Goal: Task Accomplishment & Management: Complete application form

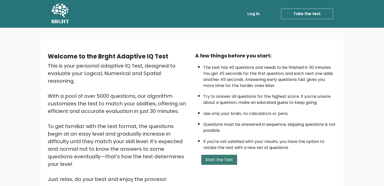
click at [204, 163] on button "Start the Test" at bounding box center [219, 160] width 36 height 10
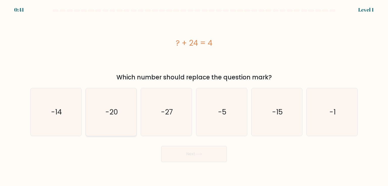
click at [121, 114] on icon "-20" at bounding box center [110, 111] width 47 height 47
click at [194, 96] on input "b. -20" at bounding box center [194, 94] width 0 height 3
radio input "true"
click at [191, 151] on button "Next" at bounding box center [194, 154] width 66 height 16
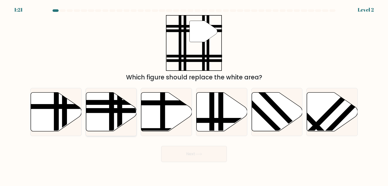
click at [112, 116] on line at bounding box center [112, 133] width 0 height 102
click at [194, 96] on input "b." at bounding box center [194, 94] width 0 height 3
radio input "true"
click at [167, 160] on button "Next" at bounding box center [194, 154] width 66 height 16
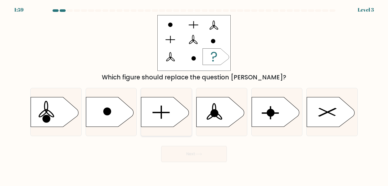
click at [170, 113] on icon at bounding box center [164, 112] width 47 height 30
click at [194, 96] on input "c." at bounding box center [194, 94] width 0 height 3
radio input "true"
click at [184, 158] on button "Next" at bounding box center [194, 154] width 66 height 16
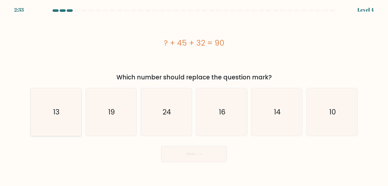
click at [57, 108] on text "13" at bounding box center [56, 112] width 7 height 10
click at [194, 96] on input "a. 13" at bounding box center [194, 94] width 0 height 3
radio input "true"
click at [198, 152] on button "Next" at bounding box center [194, 154] width 66 height 16
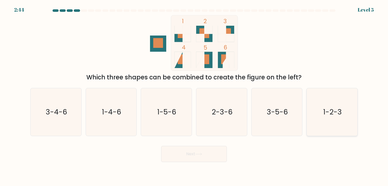
click at [322, 104] on icon "1-2-3" at bounding box center [331, 111] width 47 height 47
click at [194, 96] on input "f. 1-2-3" at bounding box center [194, 94] width 0 height 3
radio input "true"
click at [189, 159] on button "Next" at bounding box center [194, 154] width 66 height 16
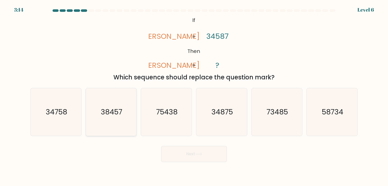
click at [112, 121] on icon "38457" at bounding box center [110, 111] width 47 height 47
click at [194, 96] on input "b. 38457" at bounding box center [194, 94] width 0 height 3
radio input "true"
click at [187, 151] on button "Next" at bounding box center [194, 154] width 66 height 16
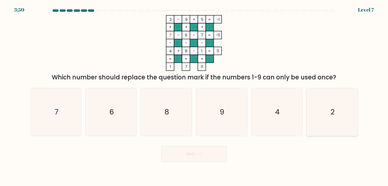
click at [323, 98] on icon "2" at bounding box center [331, 111] width 47 height 47
click at [194, 96] on input "f. 2" at bounding box center [194, 94] width 0 height 3
radio input "true"
click at [189, 159] on button "Next" at bounding box center [194, 154] width 66 height 16
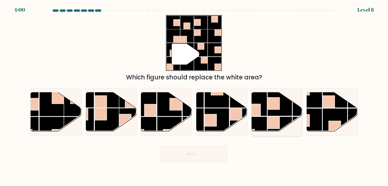
click at [266, 109] on rect at bounding box center [254, 104] width 25 height 25
click at [194, 96] on input "e." at bounding box center [194, 94] width 0 height 3
radio input "true"
click at [221, 151] on button "Next" at bounding box center [194, 154] width 66 height 16
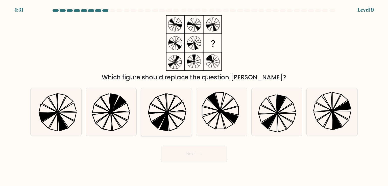
click at [173, 108] on icon at bounding box center [177, 107] width 18 height 10
click at [194, 96] on input "c." at bounding box center [194, 94] width 0 height 3
radio input "true"
click at [206, 155] on button "Next" at bounding box center [194, 154] width 66 height 16
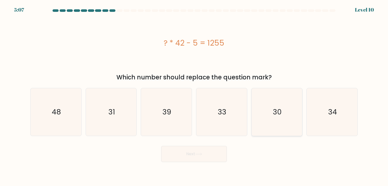
click at [268, 105] on icon "30" at bounding box center [276, 111] width 47 height 47
click at [194, 96] on input "e. 30" at bounding box center [194, 94] width 0 height 3
radio input "true"
click at [221, 151] on button "Next" at bounding box center [194, 154] width 66 height 16
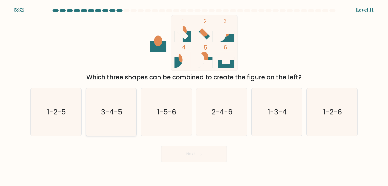
click at [114, 109] on text "3-4-5" at bounding box center [111, 112] width 21 height 10
click at [194, 96] on input "b. 3-4-5" at bounding box center [194, 94] width 0 height 3
radio input "true"
click at [168, 156] on button "Next" at bounding box center [194, 154] width 66 height 16
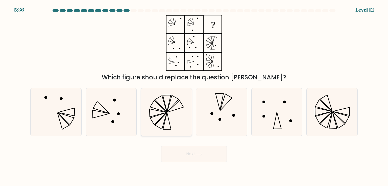
drag, startPoint x: 187, startPoint y: 114, endPoint x: 178, endPoint y: 123, distance: 12.5
click at [178, 123] on icon at bounding box center [165, 111] width 47 height 47
click at [194, 96] on input "c." at bounding box center [194, 94] width 0 height 3
radio input "true"
click at [177, 152] on button "Next" at bounding box center [194, 154] width 66 height 16
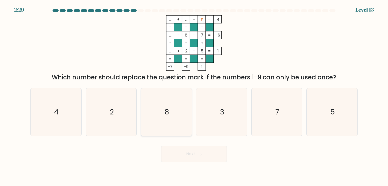
click at [173, 118] on icon "8" at bounding box center [165, 111] width 47 height 47
click at [194, 96] on input "c. 8" at bounding box center [194, 94] width 0 height 3
radio input "true"
click at [199, 158] on button "Next" at bounding box center [194, 154] width 66 height 16
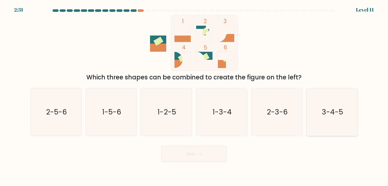
click at [321, 127] on icon "3-4-5" at bounding box center [331, 111] width 47 height 47
click at [194, 96] on input "f. 3-4-5" at bounding box center [194, 94] width 0 height 3
radio input "true"
click at [179, 160] on button "Next" at bounding box center [194, 154] width 66 height 16
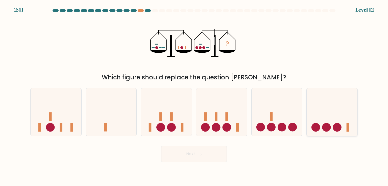
click at [332, 100] on icon at bounding box center [332, 112] width 51 height 42
click at [194, 96] on input "f." at bounding box center [194, 94] width 0 height 3
radio input "true"
click at [200, 153] on icon at bounding box center [198, 154] width 7 height 3
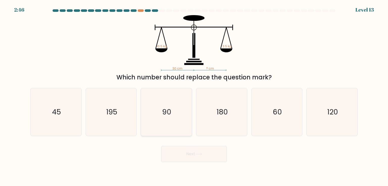
click at [169, 108] on text "90" at bounding box center [166, 112] width 9 height 10
click at [194, 96] on input "c. 90" at bounding box center [194, 94] width 0 height 3
radio input "true"
click at [180, 159] on button "Next" at bounding box center [194, 154] width 66 height 16
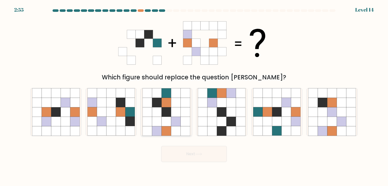
click at [174, 115] on icon at bounding box center [176, 113] width 10 height 10
click at [194, 96] on input "c." at bounding box center [194, 94] width 0 height 3
radio input "true"
click at [178, 160] on button "Next" at bounding box center [194, 154] width 66 height 16
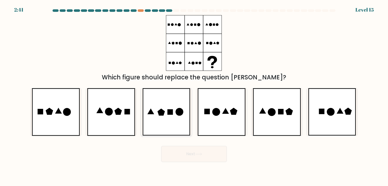
click at [177, 124] on icon at bounding box center [166, 111] width 48 height 47
click at [194, 96] on input "c." at bounding box center [194, 94] width 0 height 3
radio input "true"
click at [187, 158] on button "Next" at bounding box center [194, 154] width 66 height 16
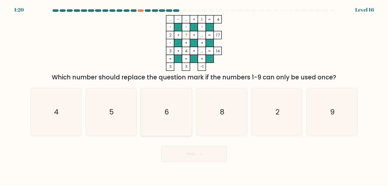
click at [178, 100] on icon "6" at bounding box center [165, 111] width 47 height 47
click at [194, 96] on input "c. 6" at bounding box center [194, 94] width 0 height 3
radio input "true"
click at [189, 152] on button "Next" at bounding box center [194, 154] width 66 height 16
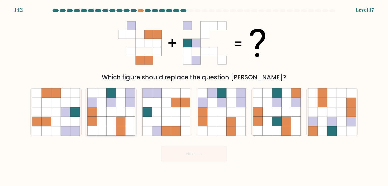
click at [119, 118] on icon at bounding box center [121, 122] width 10 height 10
click at [194, 96] on input "b." at bounding box center [194, 94] width 0 height 3
radio input "true"
click at [170, 152] on button "Next" at bounding box center [194, 154] width 66 height 16
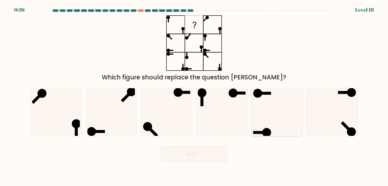
click at [270, 102] on icon at bounding box center [276, 111] width 47 height 47
click at [194, 96] on input "e." at bounding box center [194, 94] width 0 height 3
radio input "true"
click at [212, 157] on button "Next" at bounding box center [194, 154] width 66 height 16
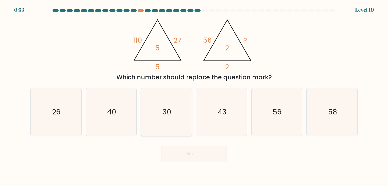
click at [174, 108] on icon "30" at bounding box center [165, 111] width 47 height 47
click at [194, 96] on input "c. 30" at bounding box center [194, 94] width 0 height 3
radio input "true"
click at [177, 154] on button "Next" at bounding box center [194, 154] width 66 height 16
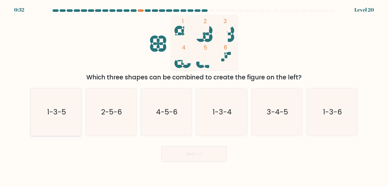
click at [78, 120] on icon "1-3-5" at bounding box center [55, 111] width 47 height 47
click at [194, 96] on input "a. 1-3-5" at bounding box center [194, 94] width 0 height 3
radio input "true"
click at [183, 156] on button "Next" at bounding box center [194, 154] width 66 height 16
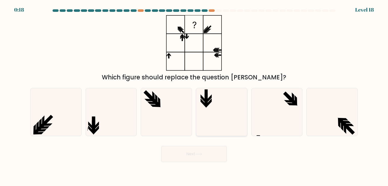
click at [226, 114] on icon at bounding box center [221, 111] width 47 height 47
click at [194, 96] on input "d." at bounding box center [194, 94] width 0 height 3
radio input "true"
click at [259, 115] on icon at bounding box center [276, 111] width 47 height 47
click at [194, 96] on input "e." at bounding box center [194, 94] width 0 height 3
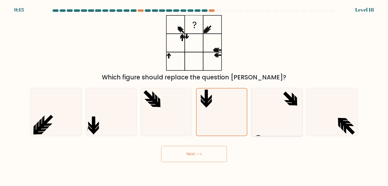
radio input "true"
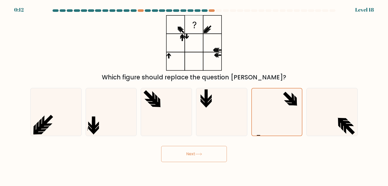
click at [205, 149] on button "Next" at bounding box center [194, 154] width 66 height 16
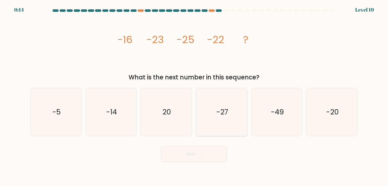
click at [211, 120] on icon "-27" at bounding box center [221, 111] width 47 height 47
click at [194, 96] on input "d. -27" at bounding box center [194, 94] width 0 height 3
radio input "true"
click at [309, 130] on icon "-20" at bounding box center [331, 111] width 47 height 47
click at [194, 96] on input "f. -20" at bounding box center [194, 94] width 0 height 3
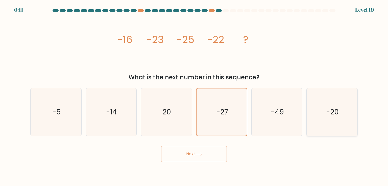
radio input "true"
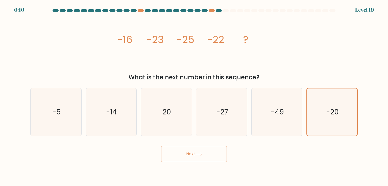
click at [218, 157] on button "Next" at bounding box center [194, 154] width 66 height 16
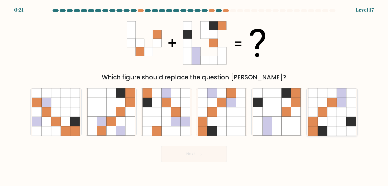
click at [337, 128] on icon at bounding box center [342, 132] width 10 height 10
click at [194, 96] on input "f." at bounding box center [194, 94] width 0 height 3
radio input "true"
click at [213, 148] on button "Next" at bounding box center [194, 154] width 66 height 16
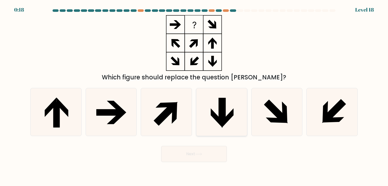
click at [212, 98] on icon at bounding box center [221, 111] width 47 height 47
click at [194, 96] on input "d." at bounding box center [194, 94] width 0 height 3
radio input "true"
click at [181, 153] on button "Next" at bounding box center [194, 154] width 66 height 16
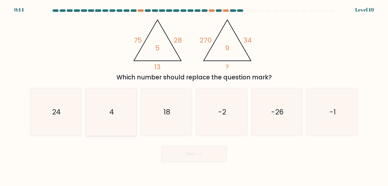
click at [109, 110] on icon "4" at bounding box center [110, 111] width 47 height 47
click at [194, 96] on input "b. 4" at bounding box center [194, 94] width 0 height 3
radio input "true"
click at [173, 153] on button "Next" at bounding box center [194, 154] width 66 height 16
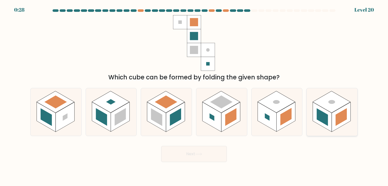
click at [317, 123] on rect at bounding box center [322, 117] width 19 height 30
click at [194, 96] on input "f." at bounding box center [194, 94] width 0 height 3
radio input "true"
click at [213, 151] on button "Next" at bounding box center [194, 154] width 66 height 16
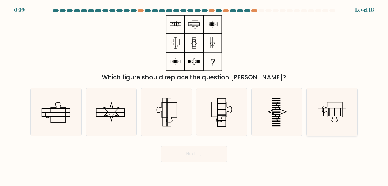
click at [325, 100] on icon at bounding box center [331, 111] width 47 height 47
click at [194, 96] on input "f." at bounding box center [194, 94] width 0 height 3
radio input "true"
click at [212, 150] on button "Next" at bounding box center [194, 154] width 66 height 16
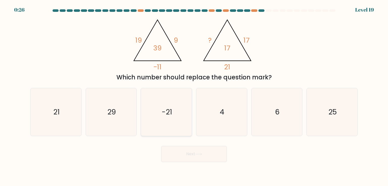
click at [171, 126] on icon "-21" at bounding box center [165, 111] width 47 height 47
click at [194, 96] on input "c. -21" at bounding box center [194, 94] width 0 height 3
radio input "true"
click at [192, 158] on button "Next" at bounding box center [194, 154] width 66 height 16
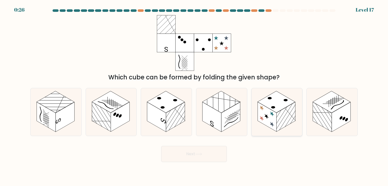
click at [270, 105] on rect at bounding box center [276, 102] width 38 height 22
click at [194, 96] on input "e." at bounding box center [194, 94] width 0 height 3
radio input "true"
click at [220, 149] on button "Next" at bounding box center [194, 154] width 66 height 16
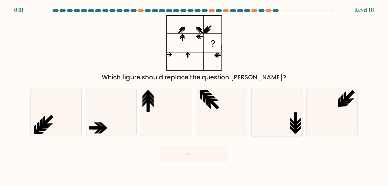
click at [290, 103] on icon at bounding box center [276, 111] width 47 height 47
click at [194, 96] on input "e." at bounding box center [194, 94] width 0 height 3
radio input "true"
click at [217, 155] on button "Next" at bounding box center [194, 154] width 66 height 16
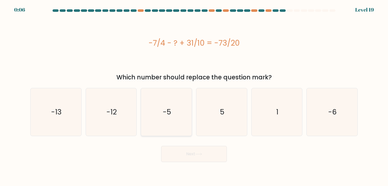
click at [178, 123] on icon "-5" at bounding box center [165, 111] width 47 height 47
click at [194, 96] on input "c. -5" at bounding box center [194, 94] width 0 height 3
radio input "true"
click at [196, 154] on icon at bounding box center [198, 154] width 7 height 3
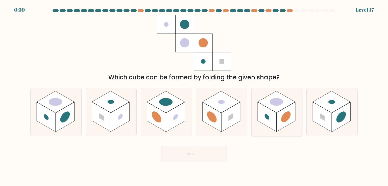
click at [289, 108] on rect at bounding box center [285, 117] width 19 height 30
click at [194, 96] on input "e." at bounding box center [194, 94] width 0 height 3
radio input "true"
click at [200, 153] on button "Next" at bounding box center [194, 154] width 66 height 16
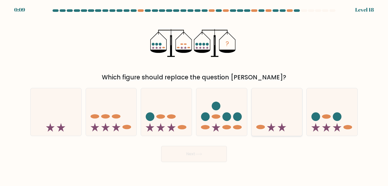
click at [256, 109] on icon at bounding box center [277, 112] width 51 height 42
click at [194, 96] on input "e." at bounding box center [194, 94] width 0 height 3
radio input "true"
click at [201, 172] on body "0:08 Level 18" at bounding box center [194, 93] width 388 height 186
click at [206, 158] on button "Next" at bounding box center [194, 154] width 66 height 16
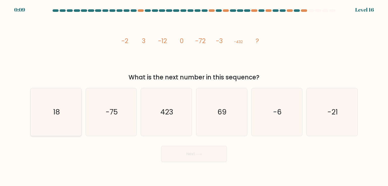
click at [75, 106] on icon "18" at bounding box center [55, 111] width 47 height 47
click at [194, 96] on input "a. 18" at bounding box center [194, 94] width 0 height 3
radio input "true"
click at [165, 156] on button "Next" at bounding box center [194, 154] width 66 height 16
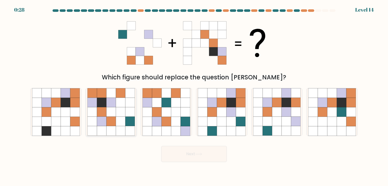
click at [128, 119] on icon at bounding box center [130, 122] width 10 height 10
click at [194, 96] on input "b." at bounding box center [194, 94] width 0 height 3
radio input "true"
click at [201, 152] on button "Next" at bounding box center [194, 154] width 66 height 16
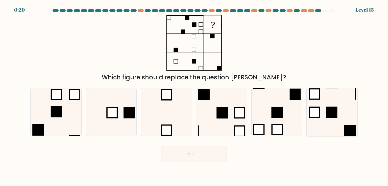
click at [332, 127] on icon at bounding box center [331, 111] width 47 height 47
click at [194, 96] on input "f." at bounding box center [194, 94] width 0 height 3
radio input "true"
click at [202, 154] on icon at bounding box center [198, 154] width 7 height 3
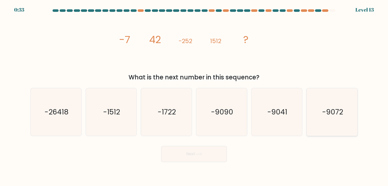
click at [312, 114] on icon "-9072" at bounding box center [331, 111] width 47 height 47
click at [194, 96] on input "f. -9072" at bounding box center [194, 94] width 0 height 3
radio input "true"
click at [204, 156] on button "Next" at bounding box center [194, 154] width 66 height 16
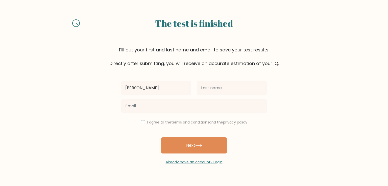
type input "[PERSON_NAME]"
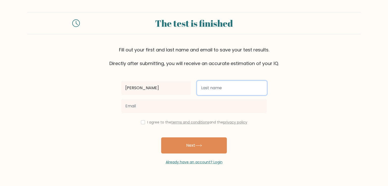
click at [209, 92] on input "text" at bounding box center [232, 88] width 70 height 14
type input "DE BONELESS"
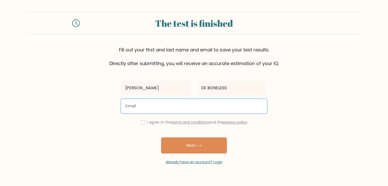
click at [199, 102] on input "email" at bounding box center [193, 106] width 145 height 14
type input "tobitobroz123@gmail.com"
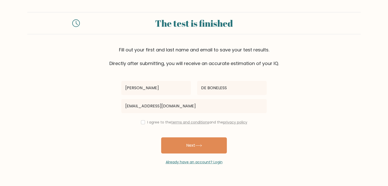
click at [144, 122] on div "I agree to the terms and conditions and the privacy policy" at bounding box center [194, 122] width 152 height 6
click at [143, 122] on input "checkbox" at bounding box center [143, 122] width 4 height 4
checkbox input "true"
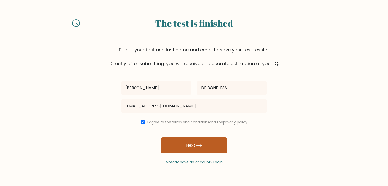
click at [179, 148] on button "Next" at bounding box center [194, 146] width 66 height 16
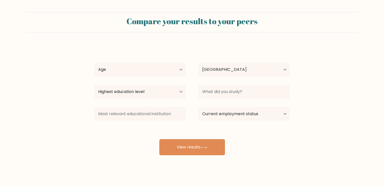
select select "BD"
click at [139, 66] on select "Age Under 18 years old 18-24 years old 25-34 years old 35-44 years old 45-54 ye…" at bounding box center [140, 70] width 92 height 14
select select "18_24"
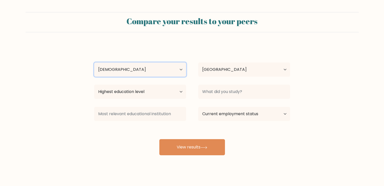
click at [94, 63] on select "Age Under 18 years old 18-24 years old 25-34 years old 35-44 years old 45-54 ye…" at bounding box center [140, 70] width 92 height 14
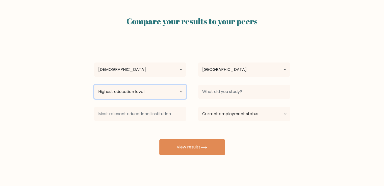
click at [129, 97] on select "Highest education level No schooling Primary Lower Secondary Upper Secondary Oc…" at bounding box center [140, 92] width 92 height 14
select select "upper_secondary"
click at [94, 85] on select "Highest education level No schooling Primary Lower Secondary Upper Secondary Oc…" at bounding box center [140, 92] width 92 height 14
click at [182, 96] on select "Highest education level No schooling Primary Lower Secondary Upper Secondary Oc…" at bounding box center [140, 92] width 92 height 14
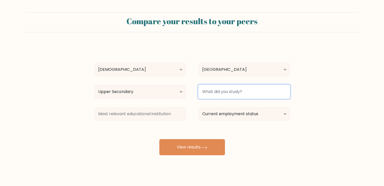
click at [203, 93] on input at bounding box center [244, 92] width 92 height 14
type input "Science"
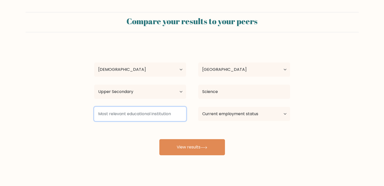
click at [158, 110] on input at bounding box center [140, 114] width 92 height 14
type input "Chittagong cantonment public college"
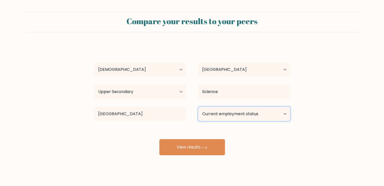
click at [211, 110] on select "Current employment status Employed Student Retired Other / prefer not to answer" at bounding box center [244, 114] width 92 height 14
select select "student"
click at [198, 107] on select "Current employment status Employed Student Retired Other / prefer not to answer" at bounding box center [244, 114] width 92 height 14
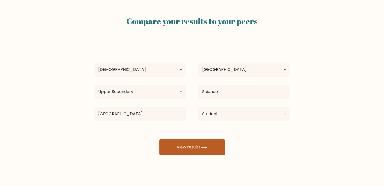
click at [200, 147] on button "View results" at bounding box center [192, 147] width 66 height 16
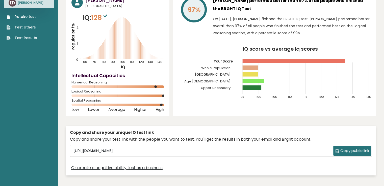
scroll to position [30, 0]
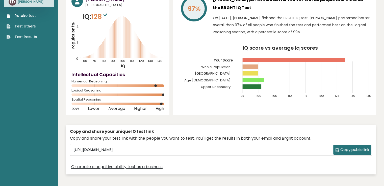
click at [340, 148] on span "Copy public link" at bounding box center [354, 150] width 29 height 6
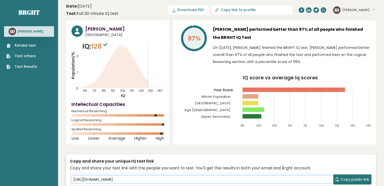
scroll to position [0, 0]
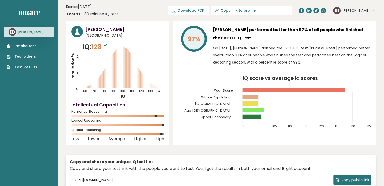
click at [99, 49] on span "128" at bounding box center [99, 46] width 17 height 9
click at [29, 56] on link "Test others" at bounding box center [22, 56] width 31 height 5
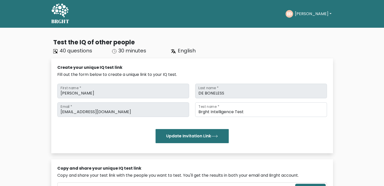
click at [55, 15] on icon at bounding box center [59, 10] width 17 height 15
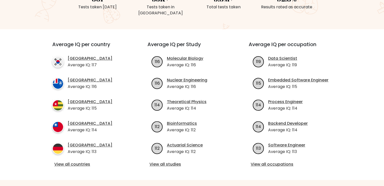
scroll to position [156, 0]
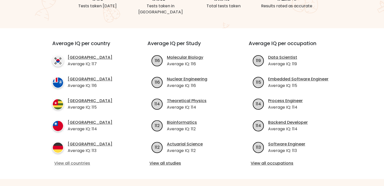
click at [81, 161] on link "View all countries" at bounding box center [90, 164] width 73 height 6
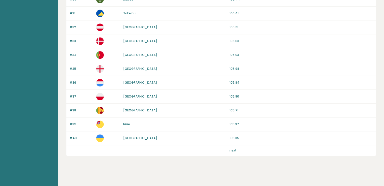
scroll to position [475, 0]
click at [233, 149] on link "next" at bounding box center [233, 151] width 7 height 4
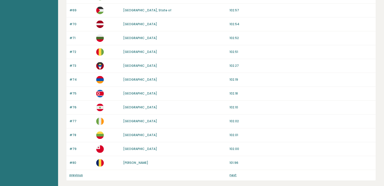
scroll to position [475, 0]
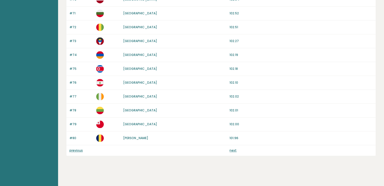
click at [232, 149] on link "next" at bounding box center [233, 151] width 7 height 4
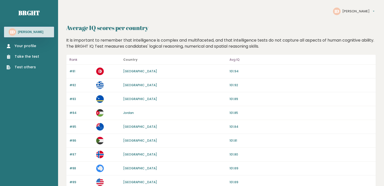
scroll to position [475, 0]
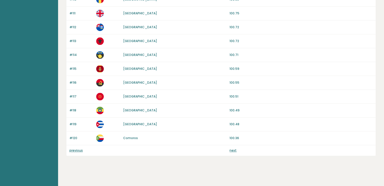
click at [232, 149] on link "next" at bounding box center [233, 151] width 7 height 4
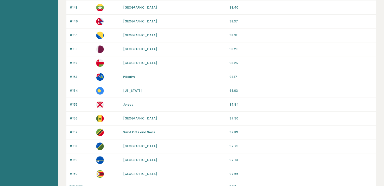
scroll to position [475, 0]
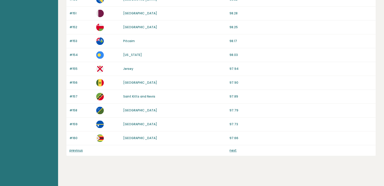
click at [74, 150] on link "previous" at bounding box center [75, 151] width 13 height 4
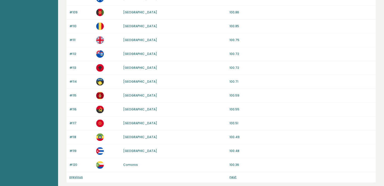
scroll to position [475, 0]
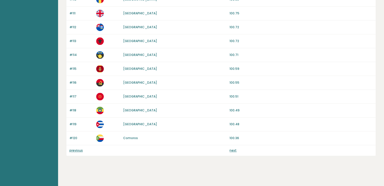
click at [234, 149] on link "next" at bounding box center [233, 151] width 7 height 4
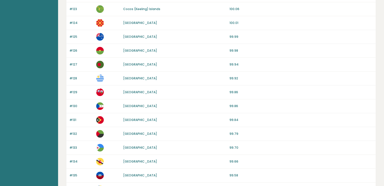
scroll to position [70, 0]
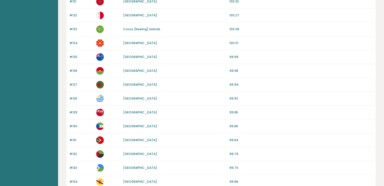
click at [136, 84] on link "[GEOGRAPHIC_DATA]" at bounding box center [140, 85] width 34 height 4
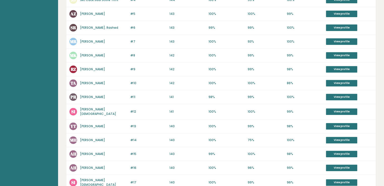
scroll to position [248, 0]
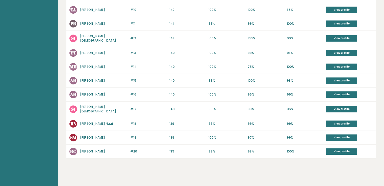
click at [136, 84] on div "#15 AH [PERSON_NAME] 141 #15 140 99% 100% 98% View profile" at bounding box center [220, 81] width 309 height 14
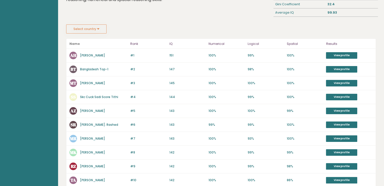
scroll to position [77, 0]
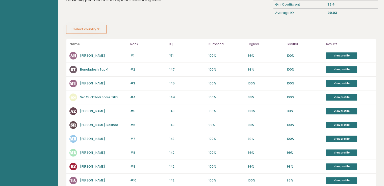
click at [83, 56] on link "[PERSON_NAME]" at bounding box center [92, 56] width 25 height 4
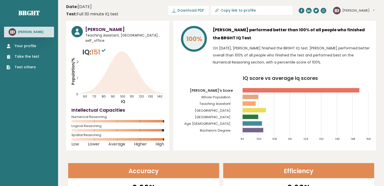
click at [15, 29] on icon "ID" at bounding box center [13, 32] width 8 height 8
click at [19, 31] on h3 "[PERSON_NAME]" at bounding box center [31, 32] width 26 height 4
click at [33, 14] on link "Brght" at bounding box center [28, 13] width 21 height 8
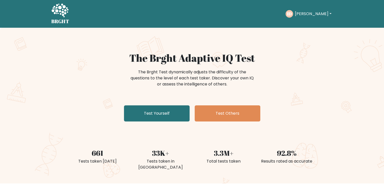
click at [301, 16] on button "[PERSON_NAME]" at bounding box center [313, 14] width 40 height 7
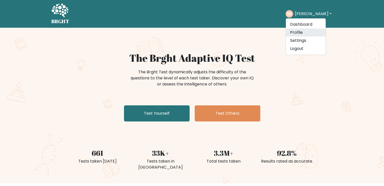
click at [301, 30] on link "Profile" at bounding box center [306, 33] width 40 height 8
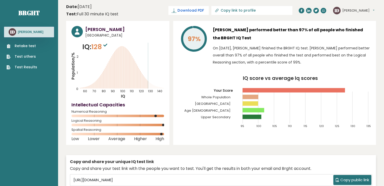
click at [204, 9] on span "Download PDF" at bounding box center [191, 10] width 26 height 5
